Goal: Contribute content

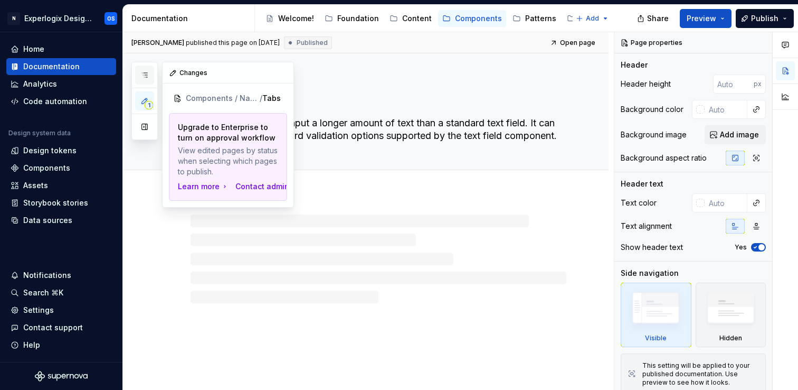
click at [143, 76] on icon "button" at bounding box center [144, 75] width 8 height 8
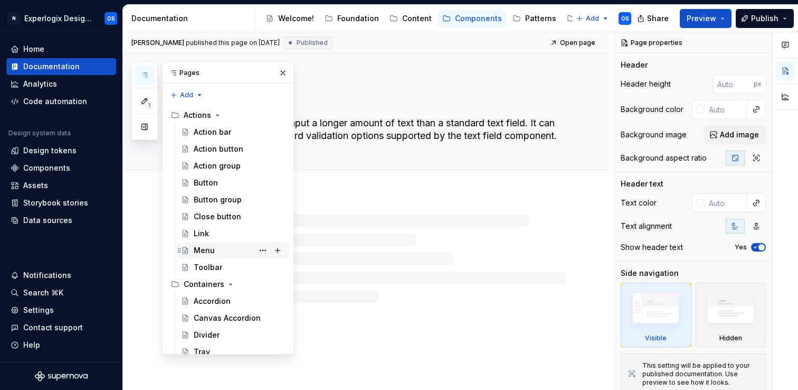
scroll to position [29, 0]
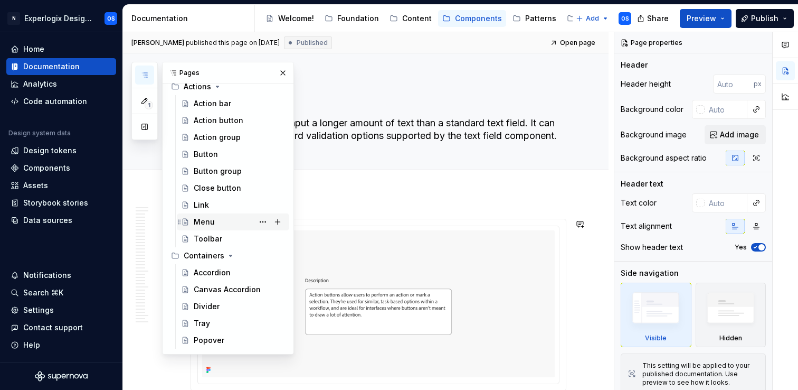
click at [224, 229] on div "Menu" at bounding box center [233, 221] width 112 height 17
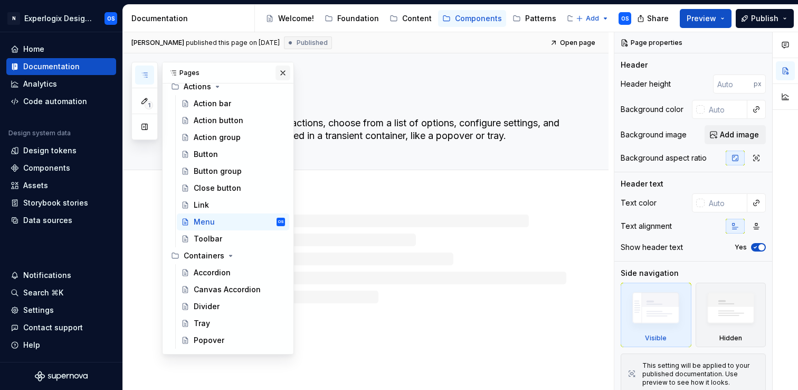
click at [282, 74] on button "button" at bounding box center [283, 72] width 15 height 15
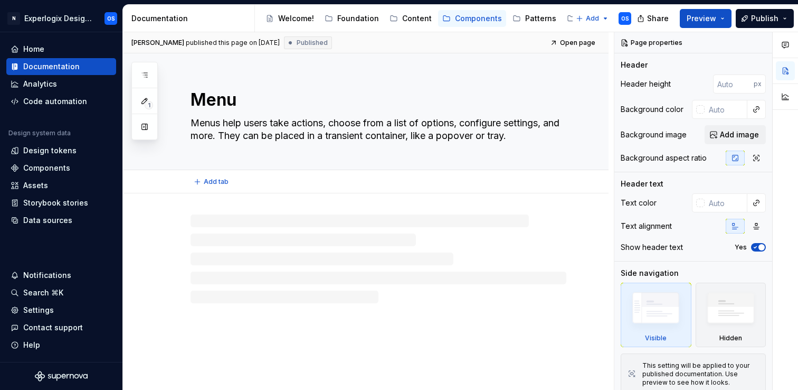
type textarea "*"
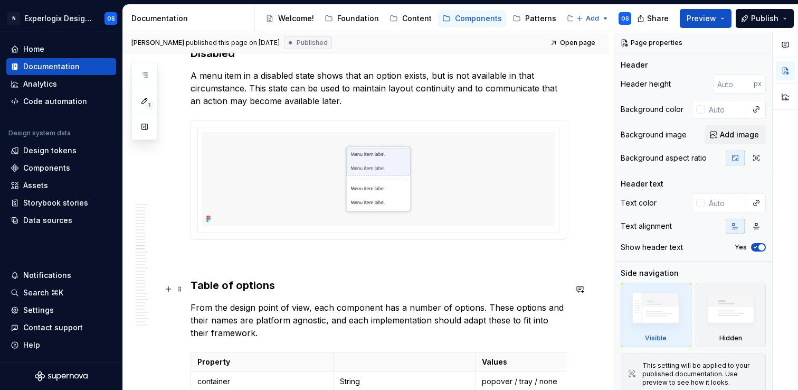
scroll to position [3998, 0]
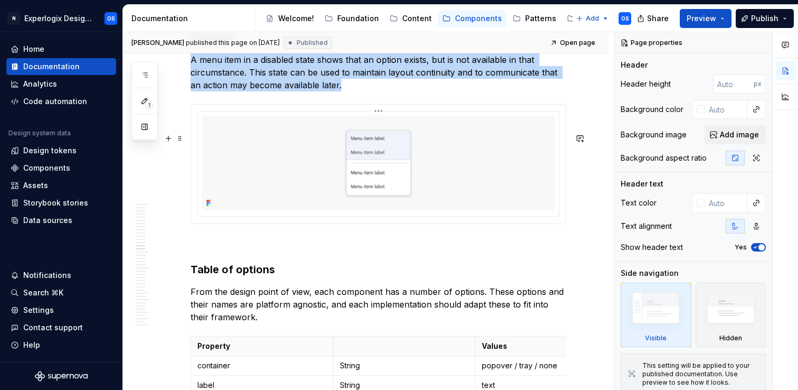
click at [361, 182] on img at bounding box center [378, 163] width 353 height 95
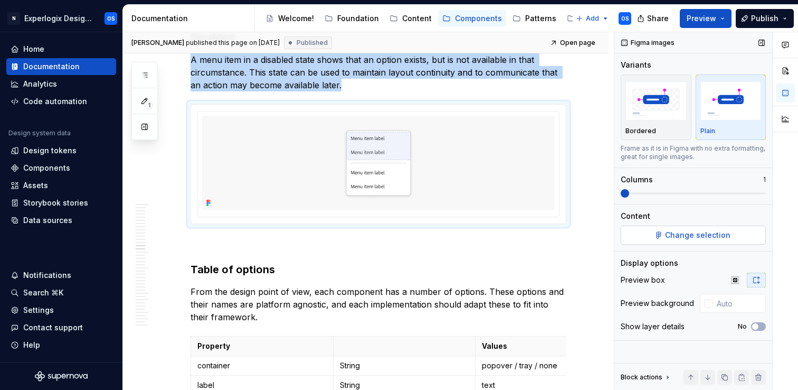
click at [682, 237] on span "Change selection" at bounding box center [697, 235] width 65 height 11
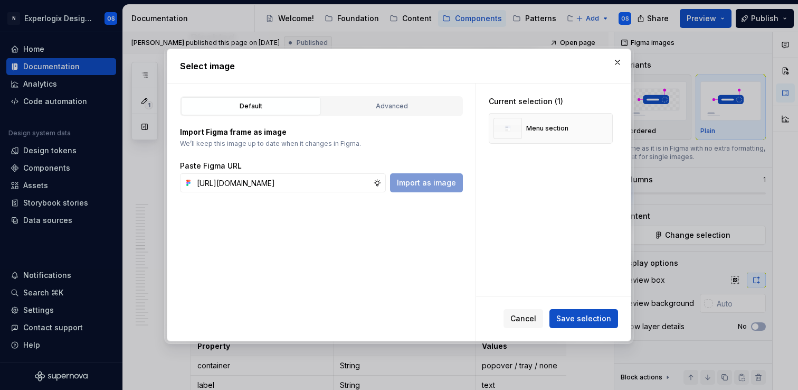
scroll to position [0, 262]
type input "[URL][DOMAIN_NAME]"
click at [607, 131] on button "button" at bounding box center [600, 128] width 15 height 15
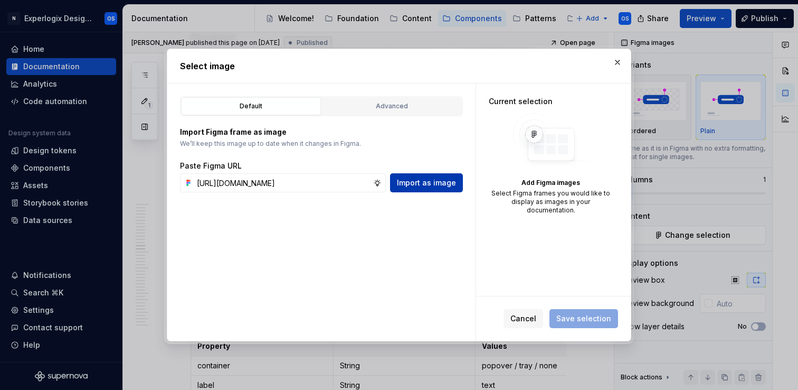
click at [413, 180] on span "Import as image" at bounding box center [426, 182] width 59 height 11
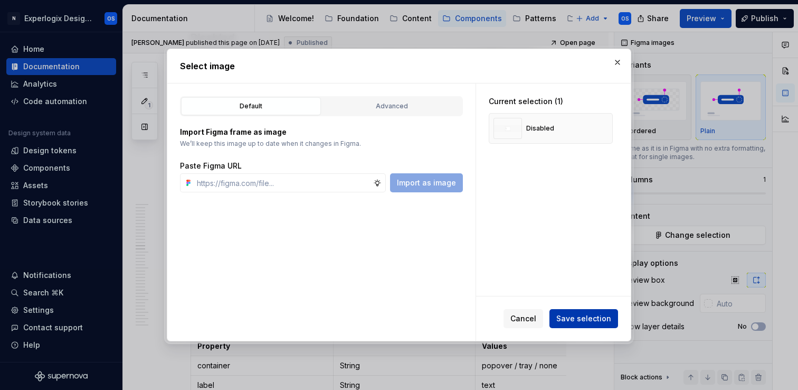
click at [593, 315] on span "Save selection" at bounding box center [583, 318] width 55 height 11
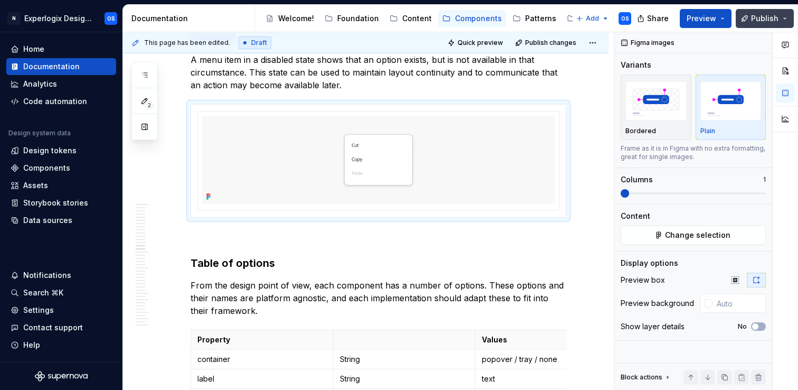
click at [763, 9] on button "Publish" at bounding box center [765, 18] width 58 height 19
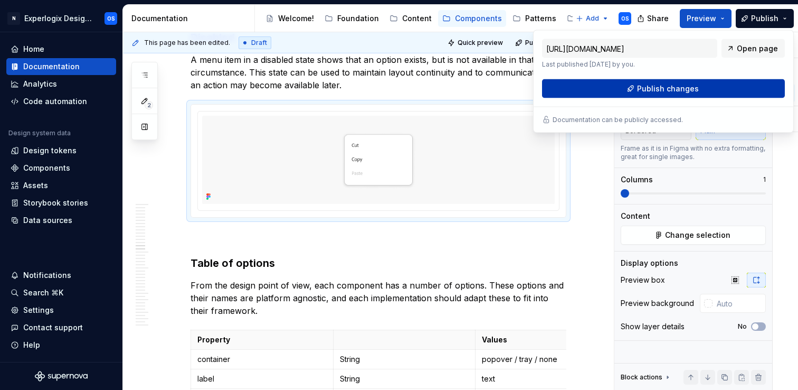
click at [665, 90] on span "Publish changes" at bounding box center [668, 88] width 62 height 11
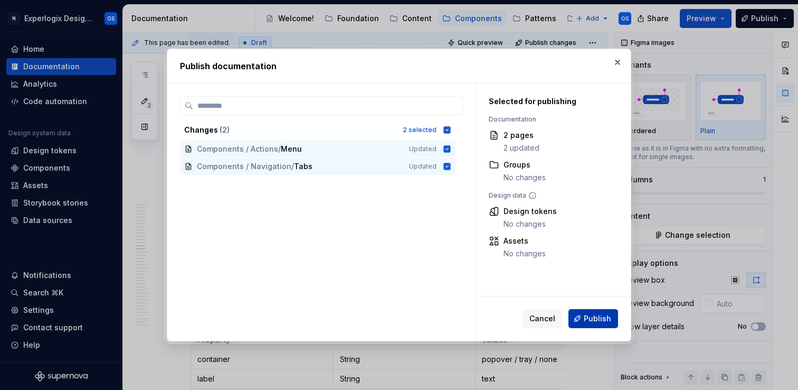
click at [585, 323] on span "Publish" at bounding box center [597, 318] width 27 height 11
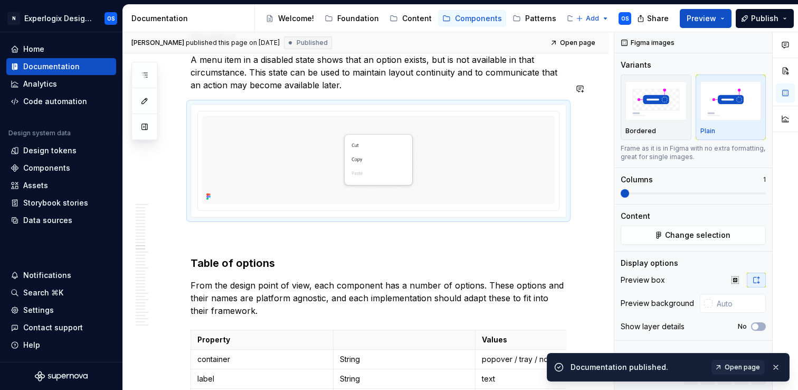
type textarea "*"
